Goal: Task Accomplishment & Management: Manage account settings

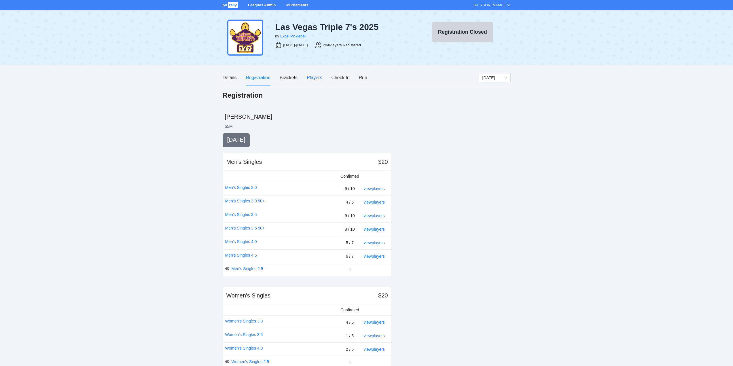
click at [313, 76] on div "Players" at bounding box center [314, 77] width 15 height 7
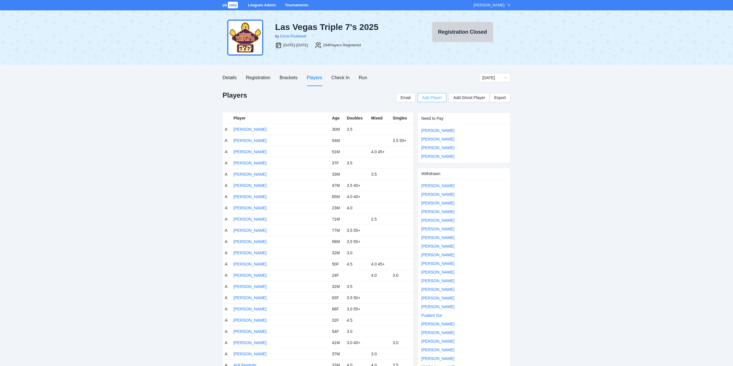
click at [435, 98] on span "Add Player" at bounding box center [432, 98] width 20 height 6
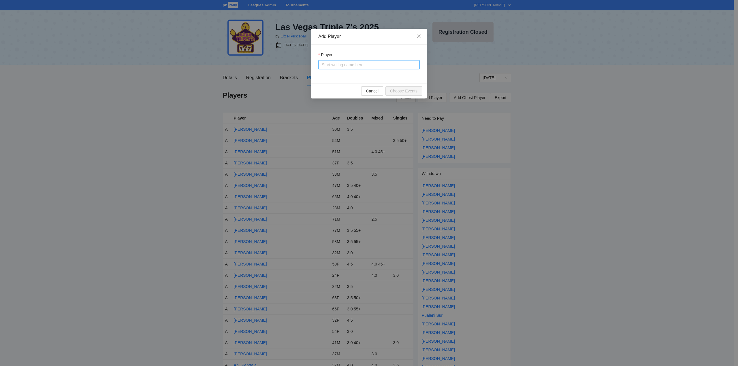
click at [328, 69] on input "Player" at bounding box center [369, 65] width 95 height 9
type input "******"
click at [334, 75] on div "[PERSON_NAME]" at bounding box center [338, 76] width 33 height 6
click at [399, 91] on span "Choose Events" at bounding box center [403, 91] width 27 height 6
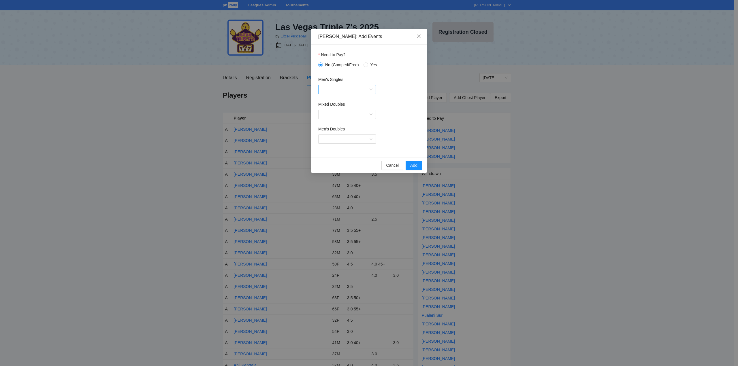
click at [333, 90] on input "Men's Singles" at bounding box center [345, 89] width 47 height 9
click at [335, 110] on div "Men's Singles 2.5" at bounding box center [347, 110] width 51 height 6
drag, startPoint x: 413, startPoint y: 163, endPoint x: 417, endPoint y: 161, distance: 4.8
click at [413, 164] on span "Add" at bounding box center [413, 165] width 7 height 6
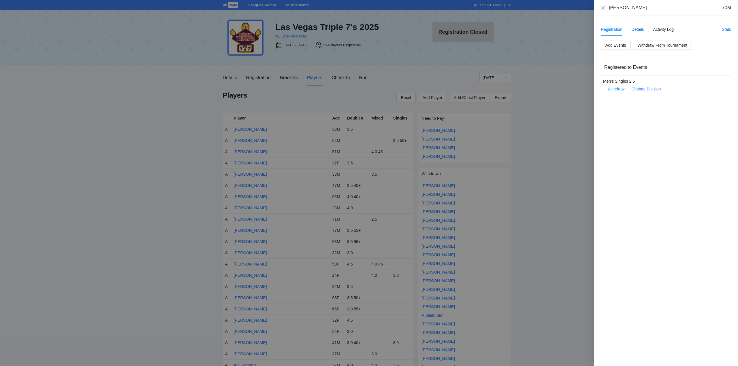
click at [637, 28] on div "Details" at bounding box center [637, 29] width 12 height 6
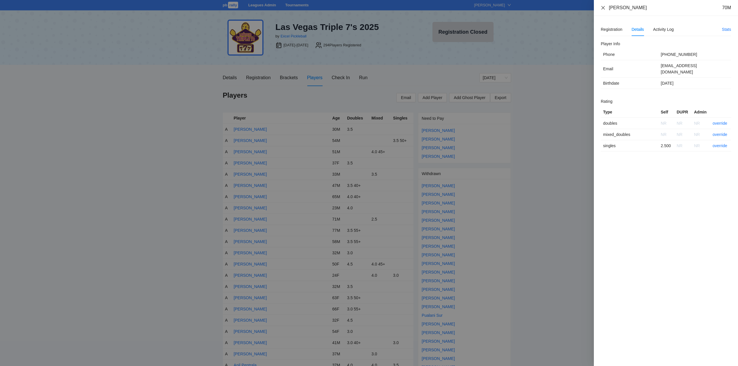
click at [603, 6] on icon "close" at bounding box center [602, 7] width 5 height 5
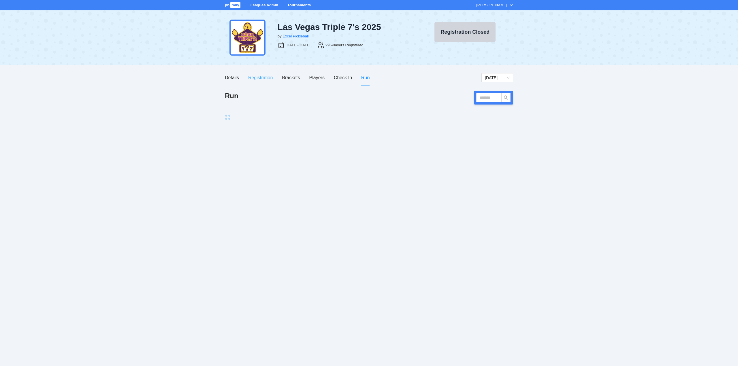
drag, startPoint x: 261, startPoint y: 78, endPoint x: 268, endPoint y: 85, distance: 9.8
click at [262, 78] on div "Registration" at bounding box center [260, 77] width 24 height 7
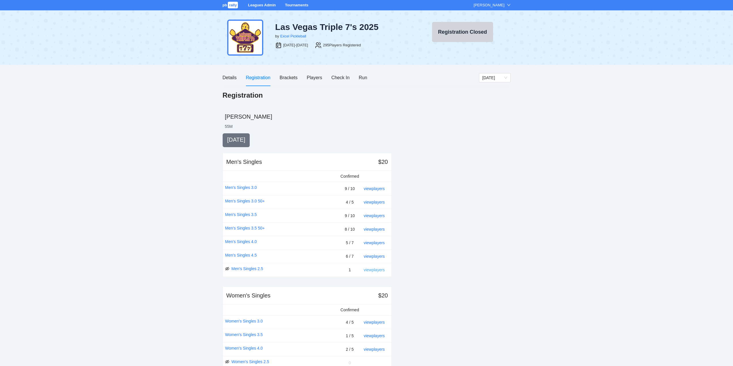
click at [374, 270] on link "view players" at bounding box center [374, 270] width 21 height 5
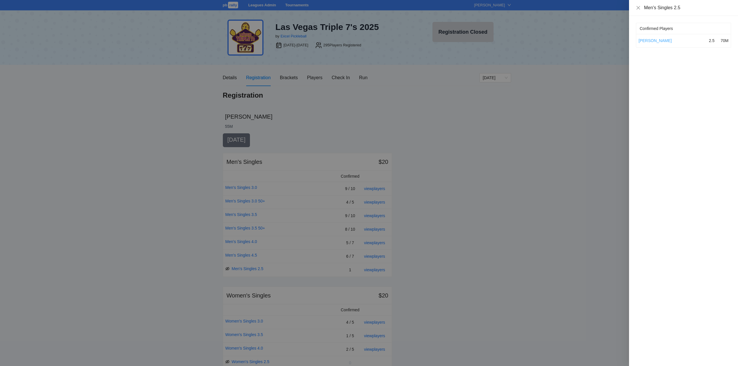
click at [652, 41] on link "[PERSON_NAME]" at bounding box center [654, 40] width 33 height 5
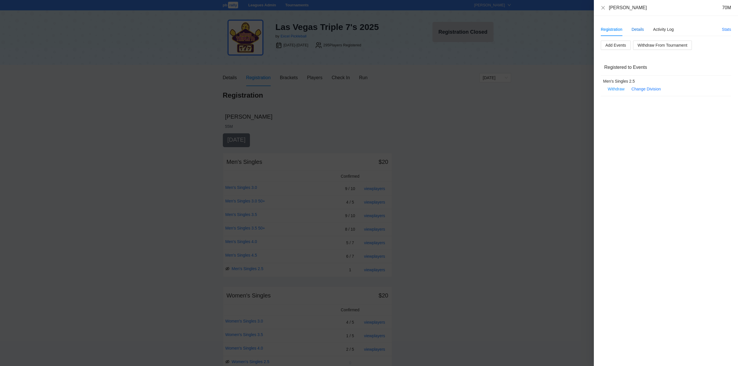
click at [636, 29] on div "Details" at bounding box center [637, 29] width 12 height 6
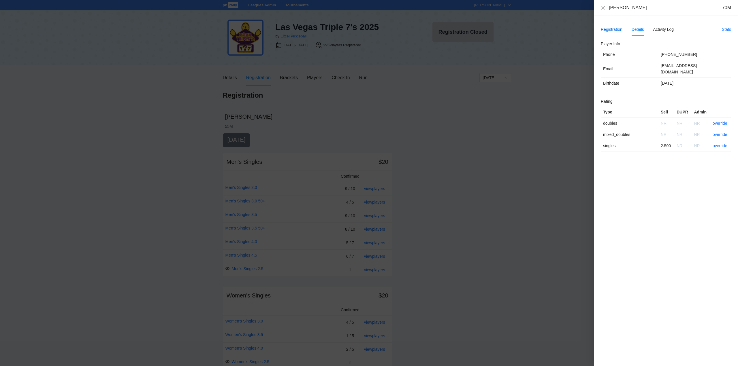
click at [613, 29] on div "Registration" at bounding box center [611, 29] width 22 height 6
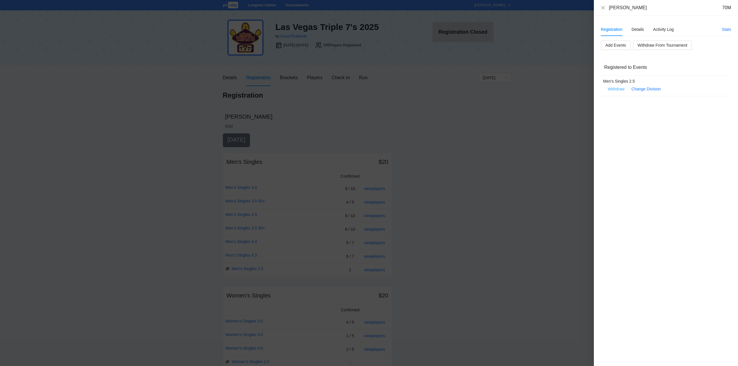
drag, startPoint x: 614, startPoint y: 90, endPoint x: 622, endPoint y: 93, distance: 9.1
click at [615, 90] on span "Withdraw" at bounding box center [615, 89] width 17 height 6
click at [633, 69] on span "OK" at bounding box center [633, 71] width 6 height 6
click at [603, 6] on icon "close" at bounding box center [602, 7] width 5 height 5
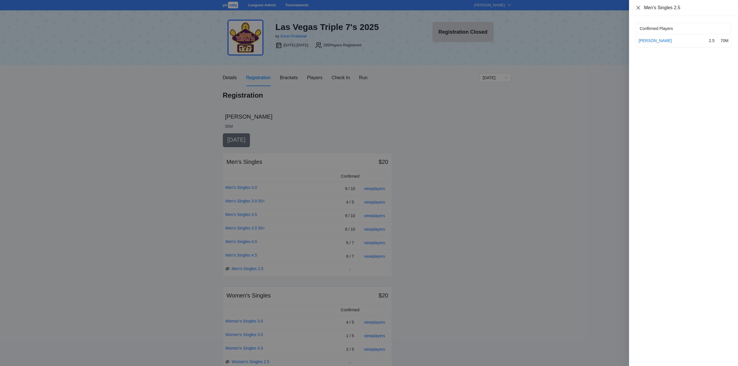
click at [638, 7] on icon "close" at bounding box center [637, 7] width 3 height 3
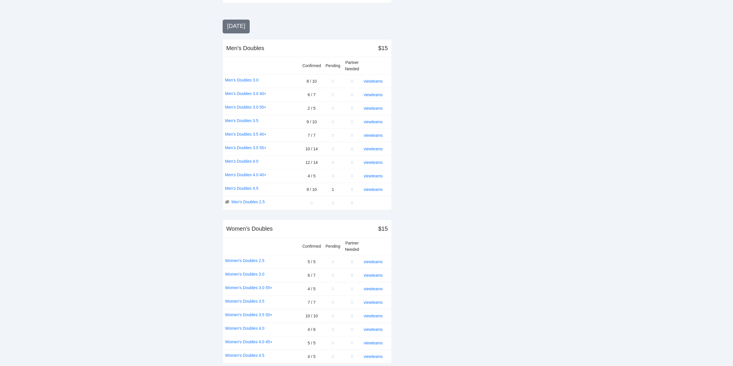
scroll to position [568, 0]
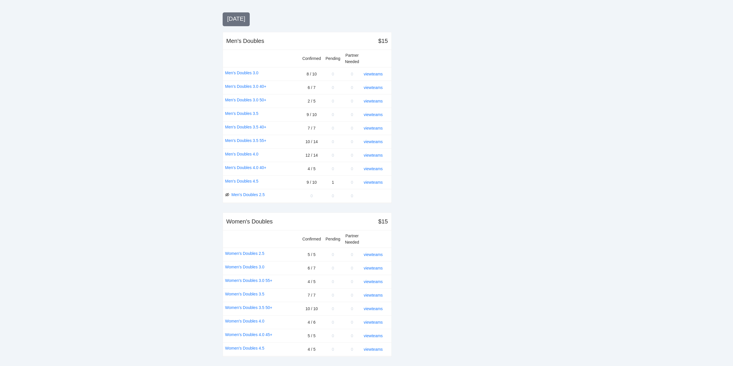
drag, startPoint x: 0, startPoint y: 206, endPoint x: -4, endPoint y: 198, distance: 9.0
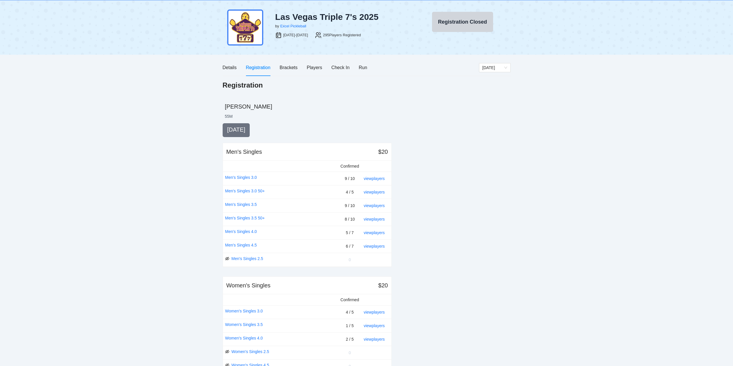
scroll to position [0, 0]
